Goal: Find specific page/section: Find specific page/section

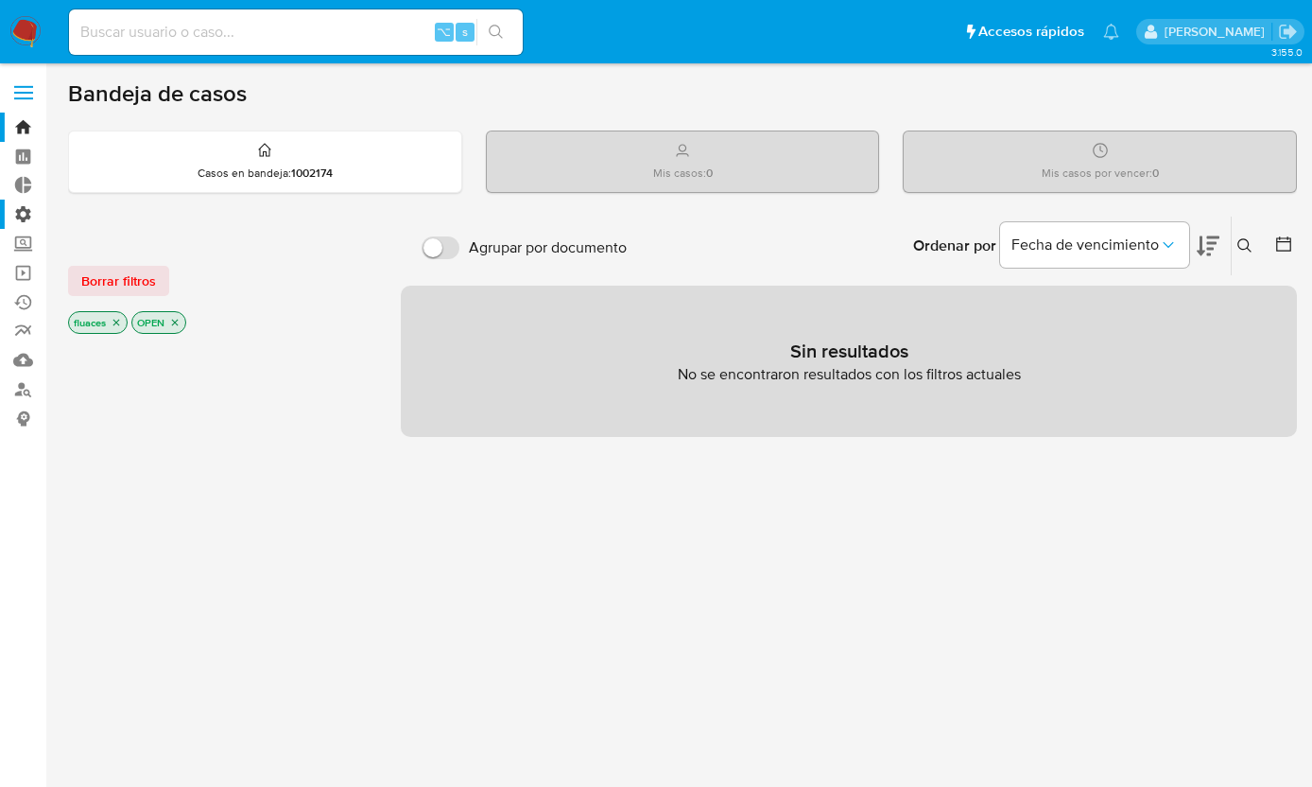
click at [21, 215] on label "Administración" at bounding box center [112, 214] width 225 height 29
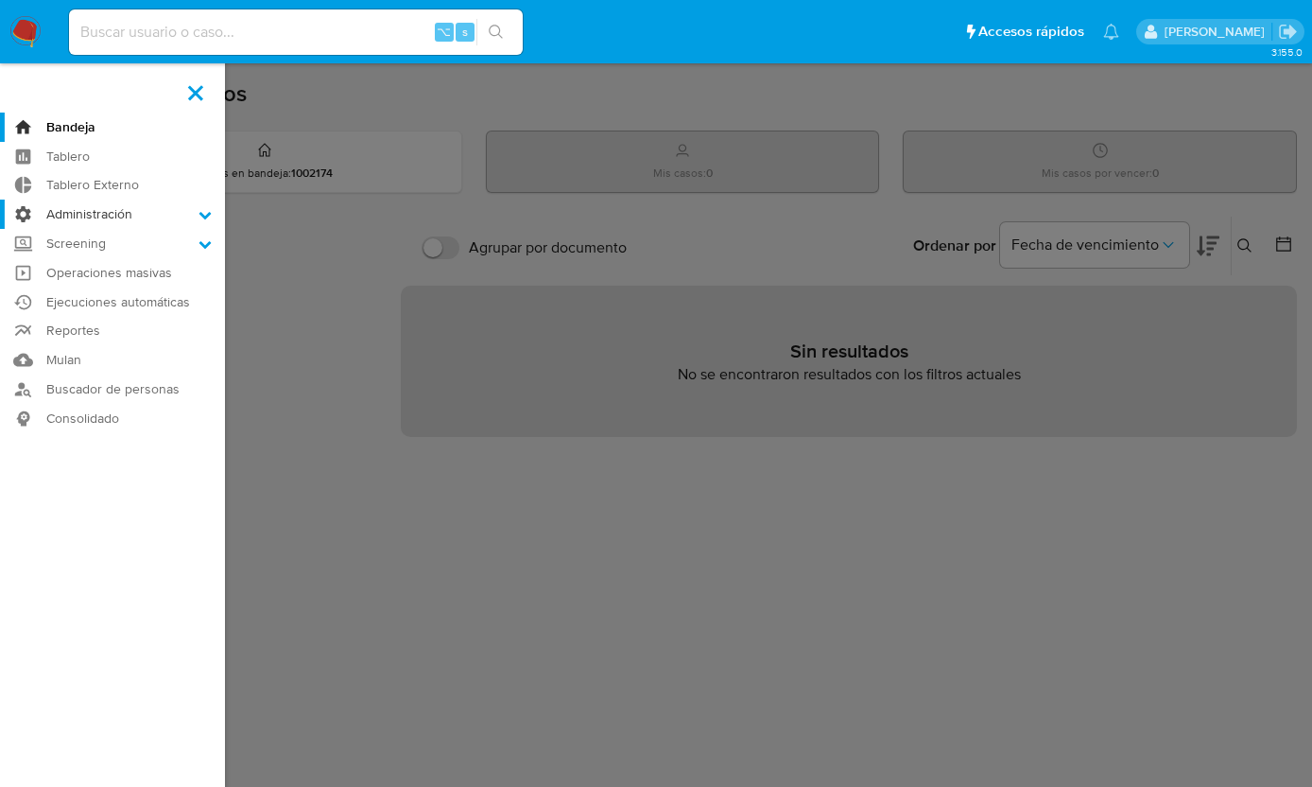
click at [0, 0] on input "Administración" at bounding box center [0, 0] width 0 height 0
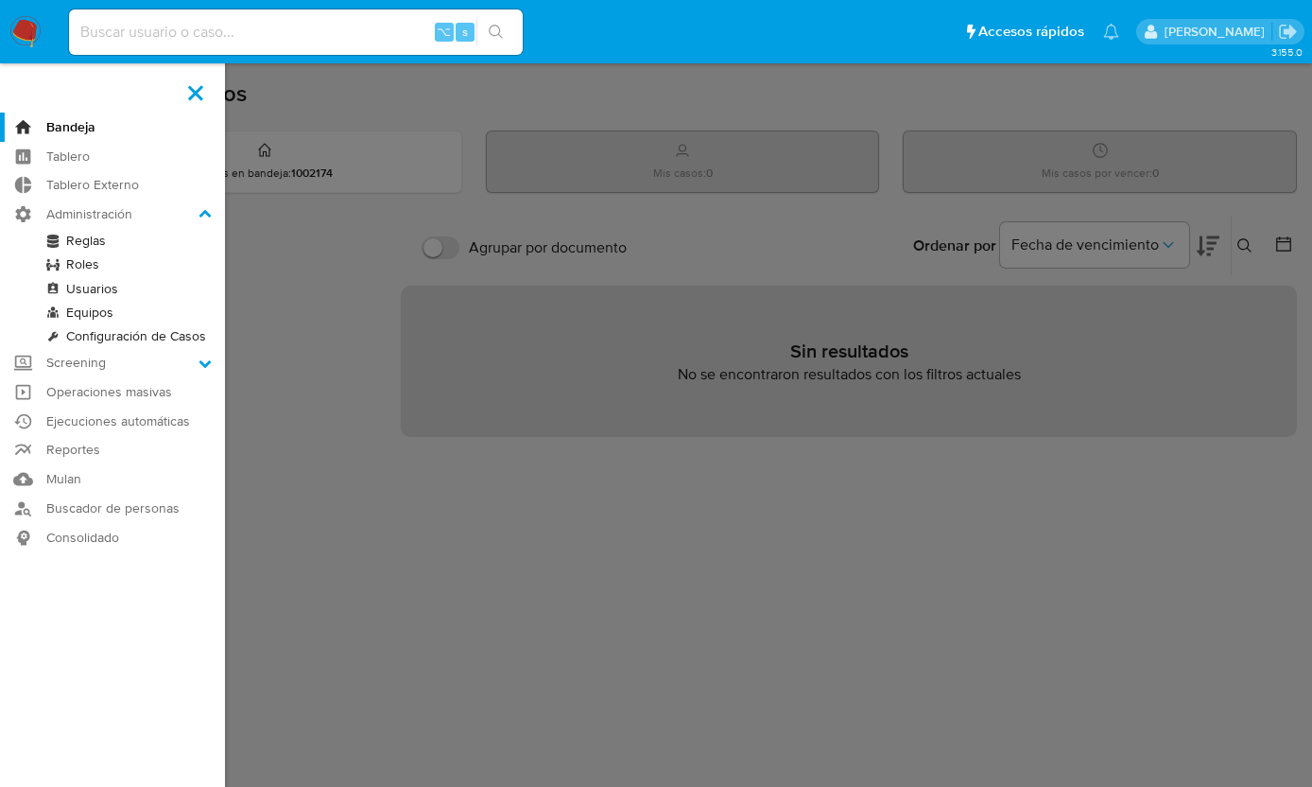
click at [89, 244] on link "Reglas" at bounding box center [112, 241] width 225 height 24
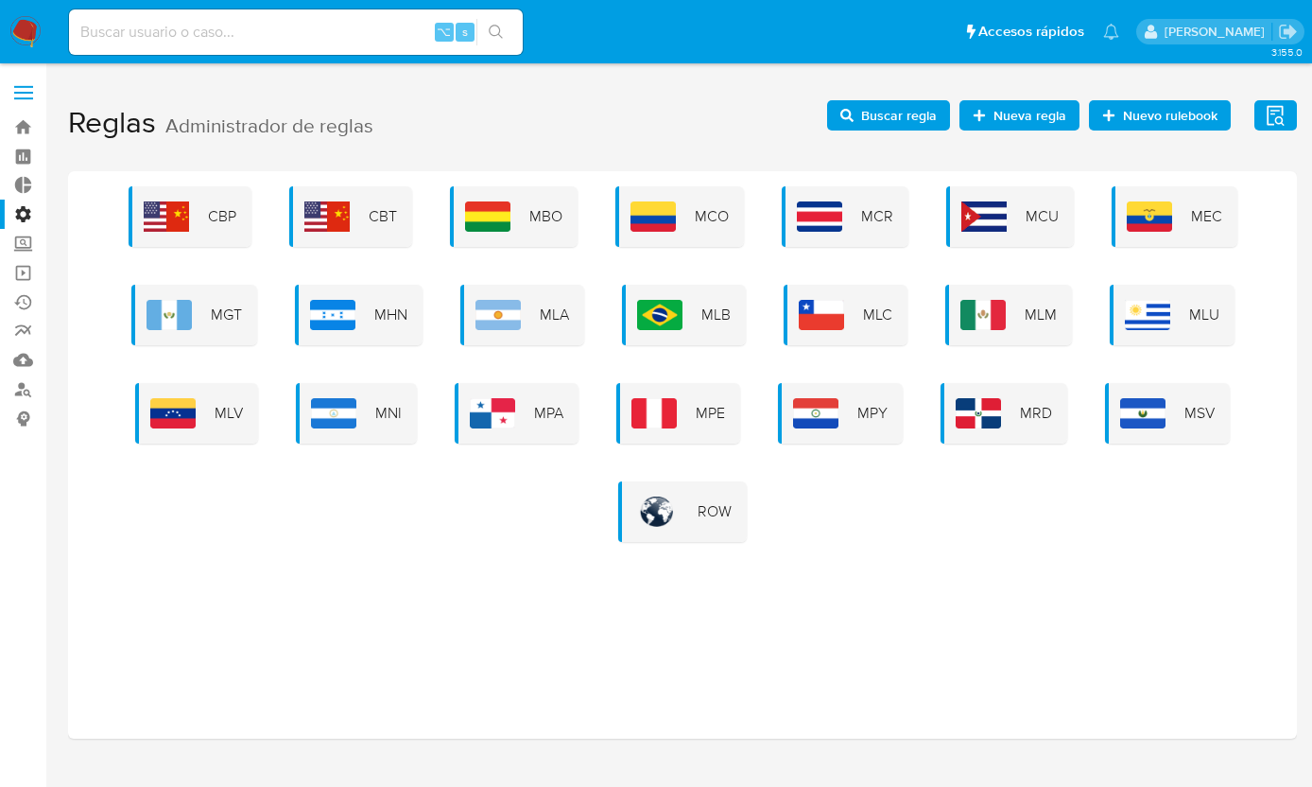
click at [866, 92] on h1 "Reglas Administrador de reglas Evidencias Nuevo rulebook Nueva regla Buscar reg…" at bounding box center [682, 123] width 1229 height 65
click at [872, 121] on span "Buscar regla" at bounding box center [899, 115] width 76 height 30
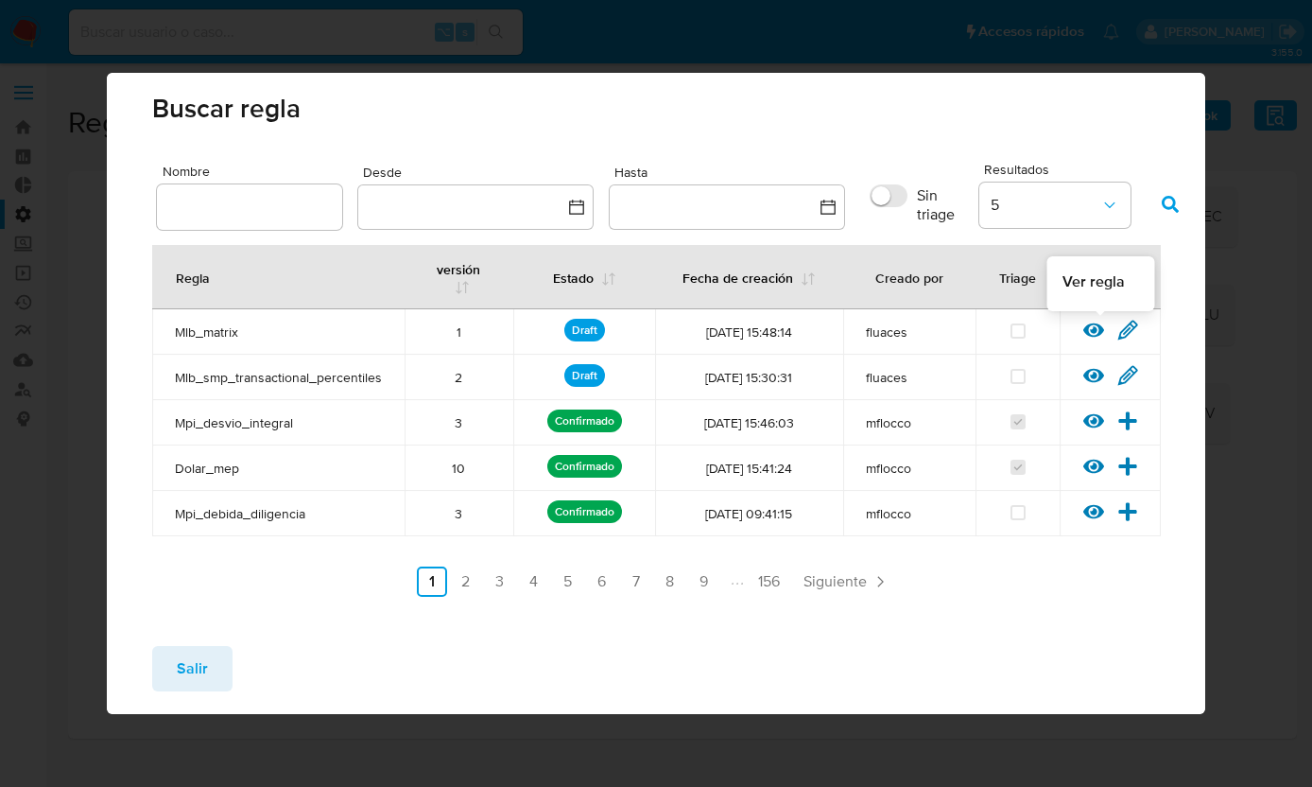
click at [1094, 330] on icon at bounding box center [1094, 330] width 21 height 14
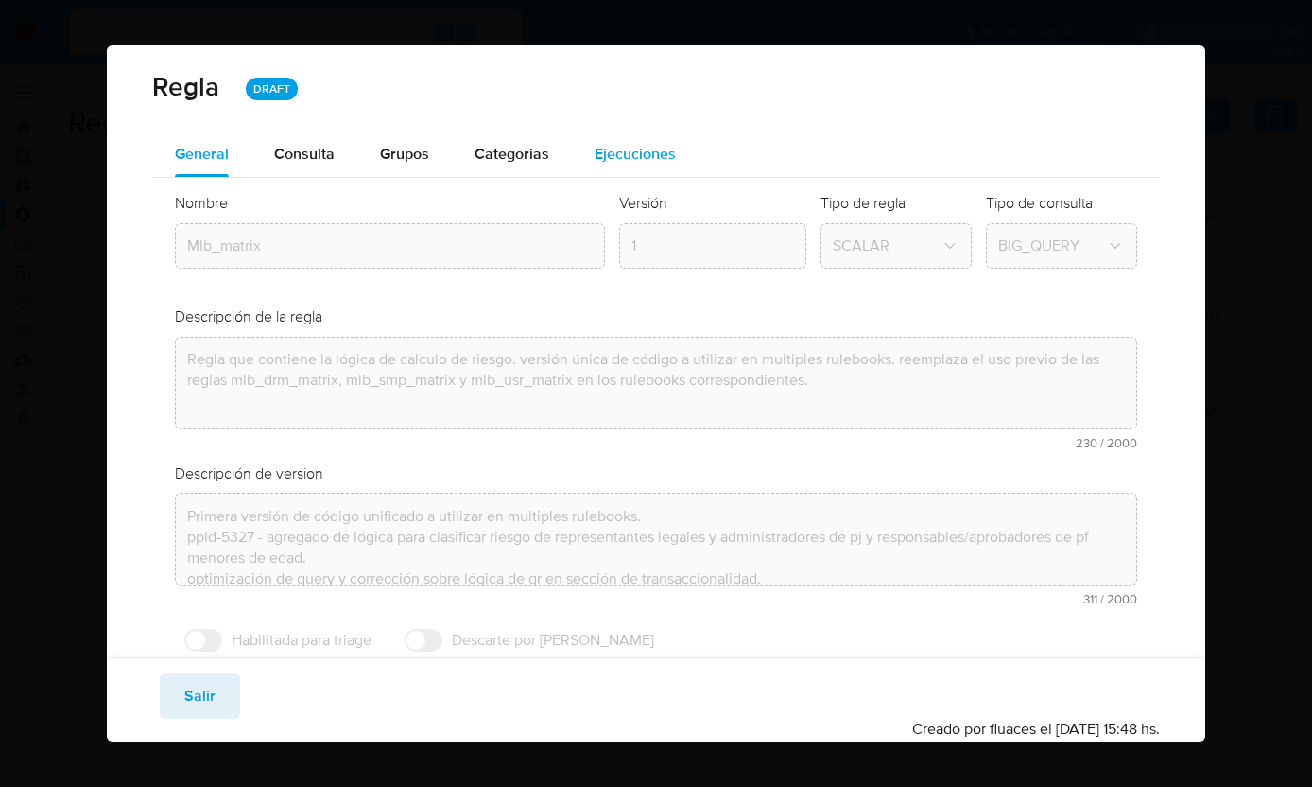
click at [646, 164] on span "Ejecuciones" at bounding box center [635, 154] width 81 height 22
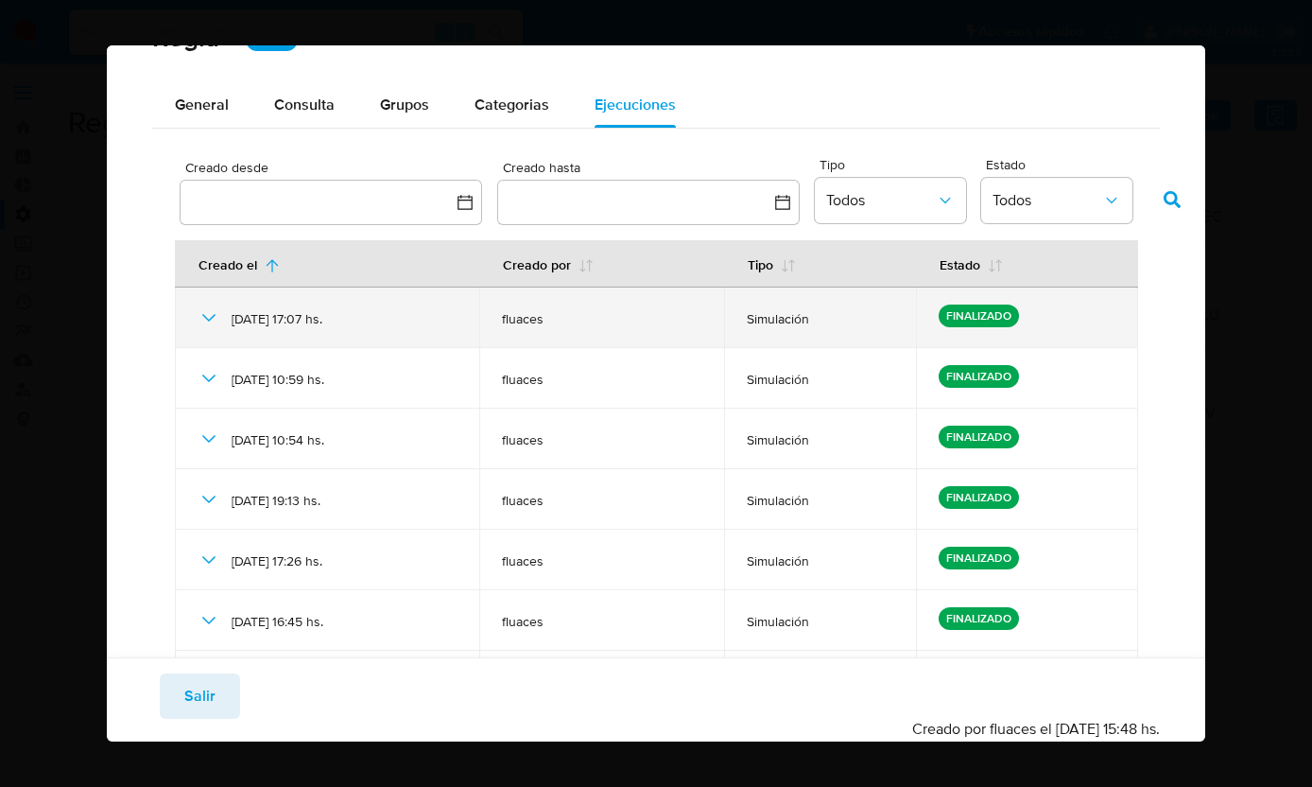
scroll to position [43, 0]
